Goal: Task Accomplishment & Management: Complete application form

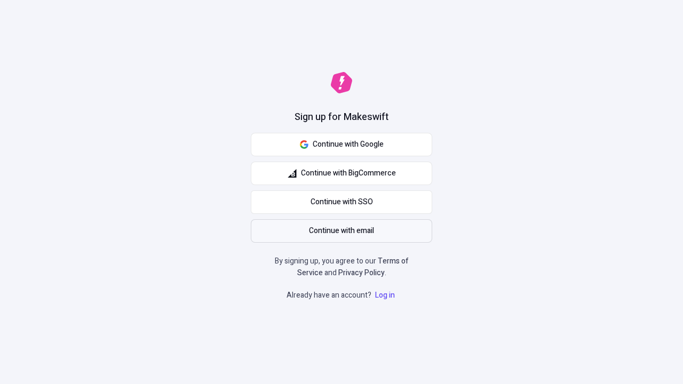
click at [342, 231] on span "Continue with email" at bounding box center [341, 231] width 65 height 12
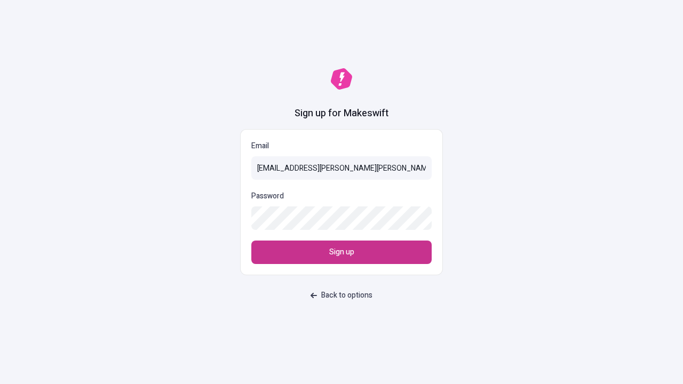
click at [342, 252] on span "Sign up" at bounding box center [341, 253] width 25 height 12
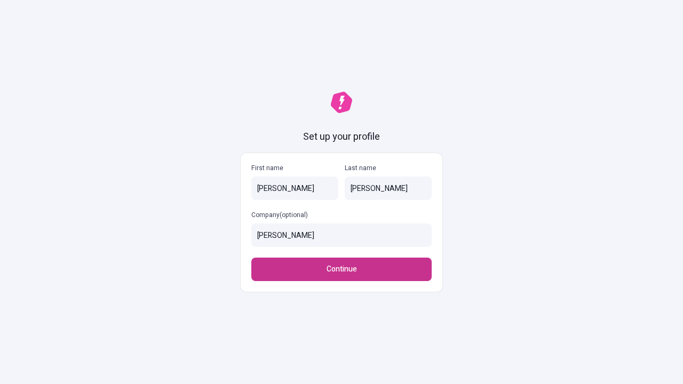
type input "[PERSON_NAME]"
click at [342, 264] on span "Continue" at bounding box center [342, 270] width 30 height 12
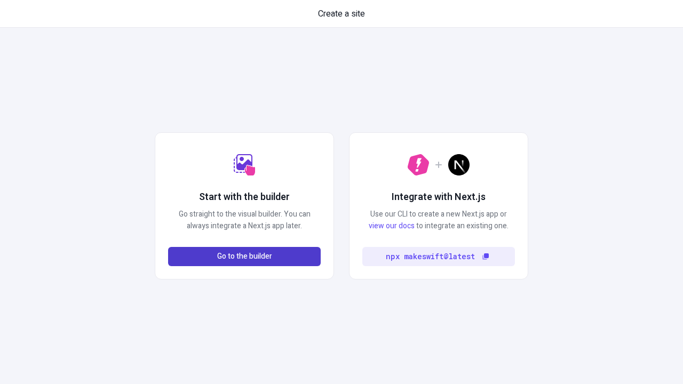
click at [244, 257] on span "Go to the builder" at bounding box center [244, 257] width 55 height 12
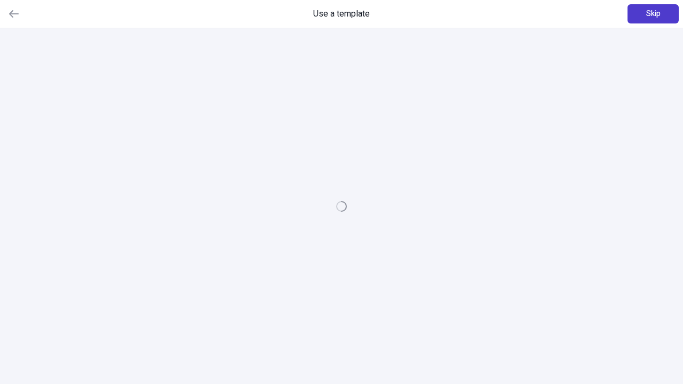
click at [653, 14] on span "Skip" at bounding box center [653, 14] width 14 height 12
